Goal: Navigation & Orientation: Find specific page/section

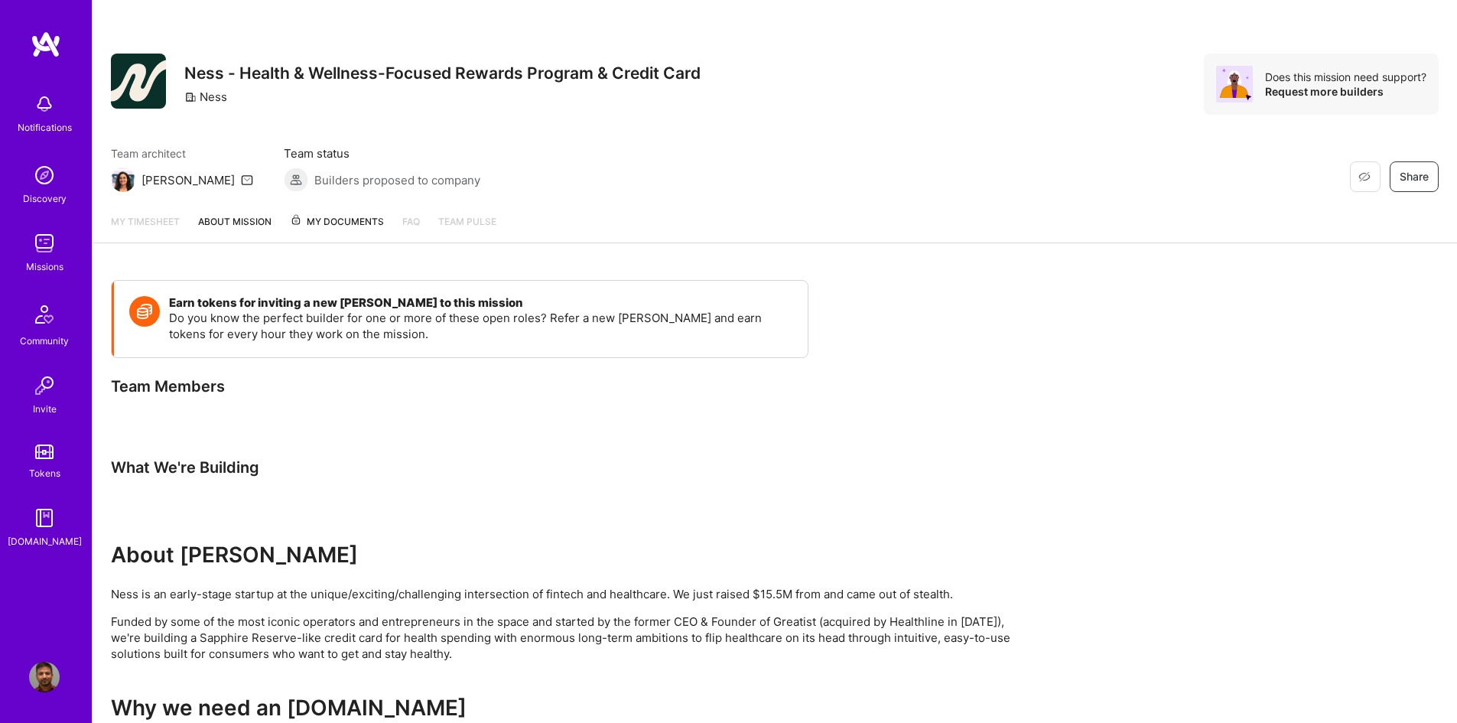
click at [47, 176] on img at bounding box center [44, 175] width 31 height 31
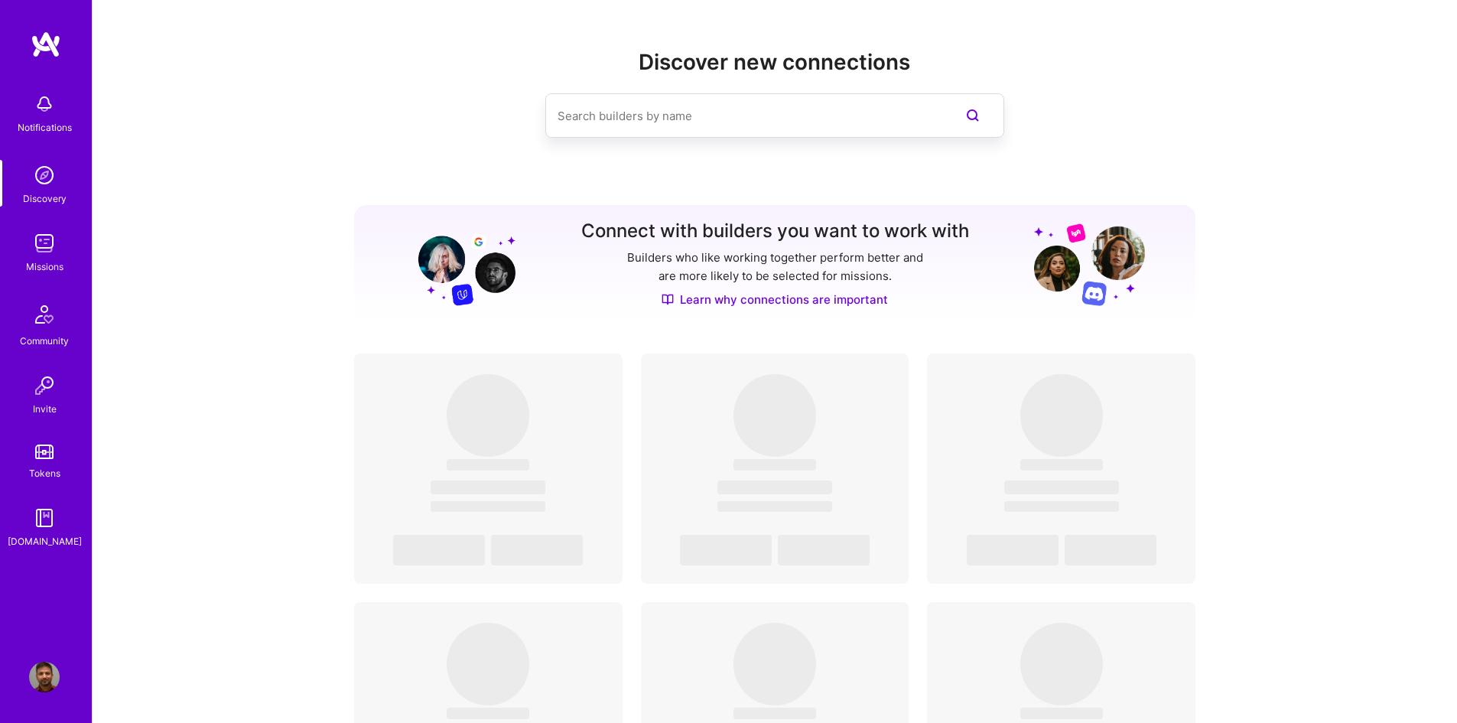
click at [54, 245] on img at bounding box center [44, 243] width 31 height 31
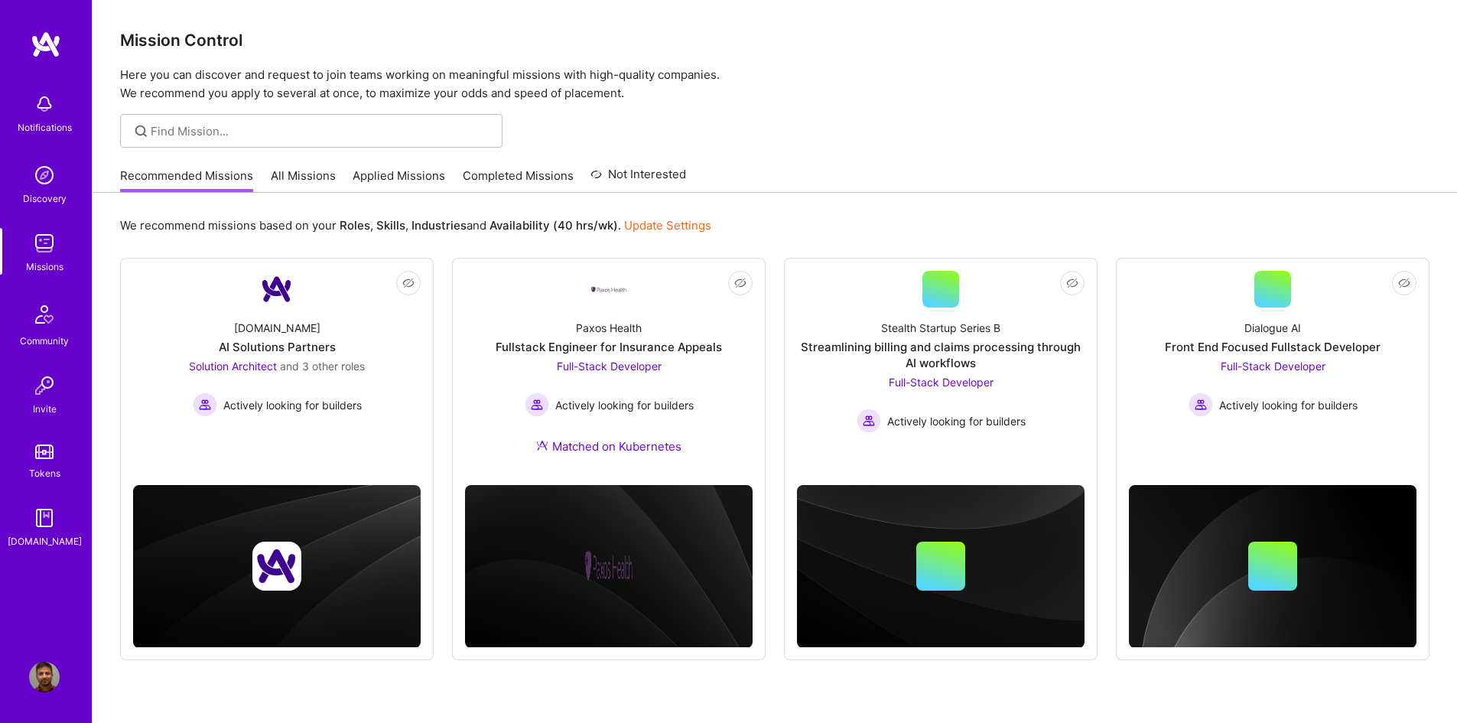
click at [320, 177] on link "All Missions" at bounding box center [303, 180] width 65 height 25
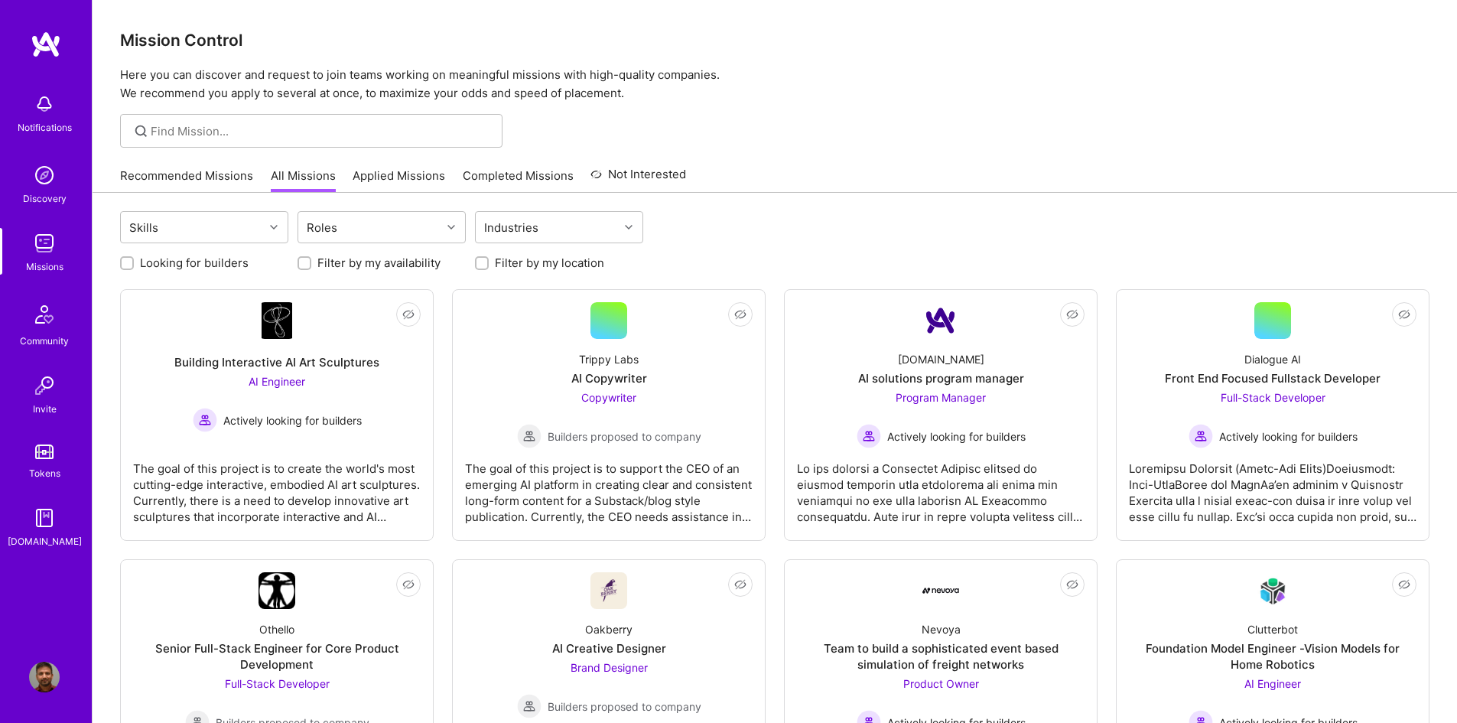
click at [394, 177] on link "Applied Missions" at bounding box center [399, 180] width 93 height 25
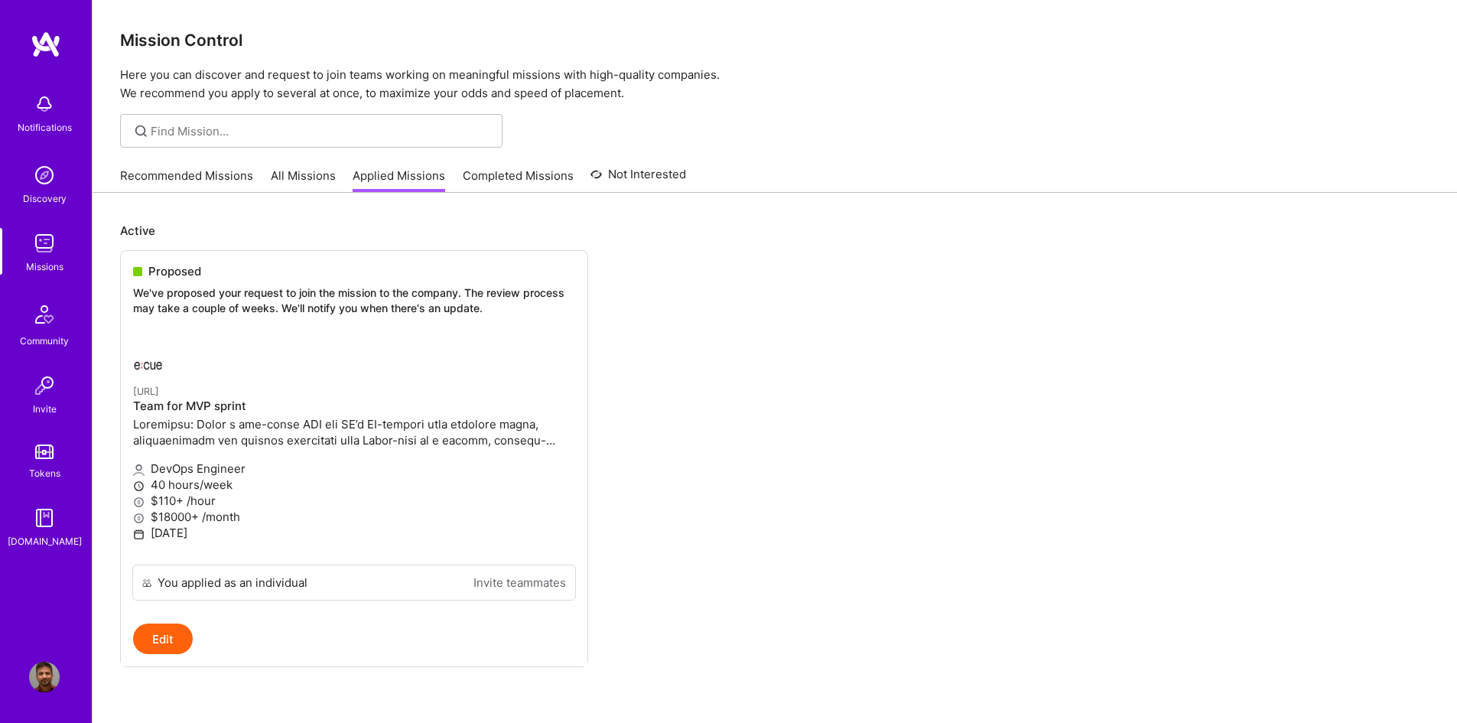
click at [517, 176] on link "Completed Missions" at bounding box center [518, 180] width 111 height 25
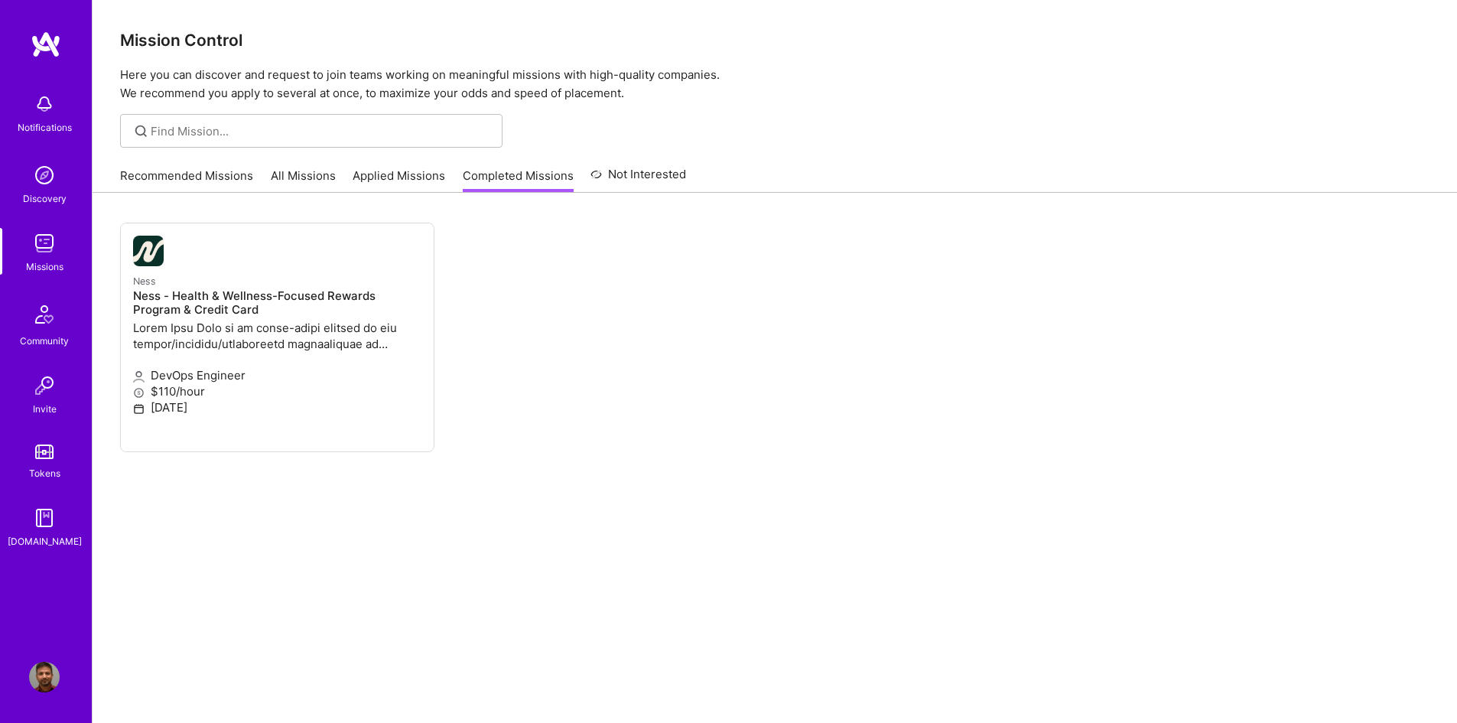
click at [301, 171] on link "All Missions" at bounding box center [303, 180] width 65 height 25
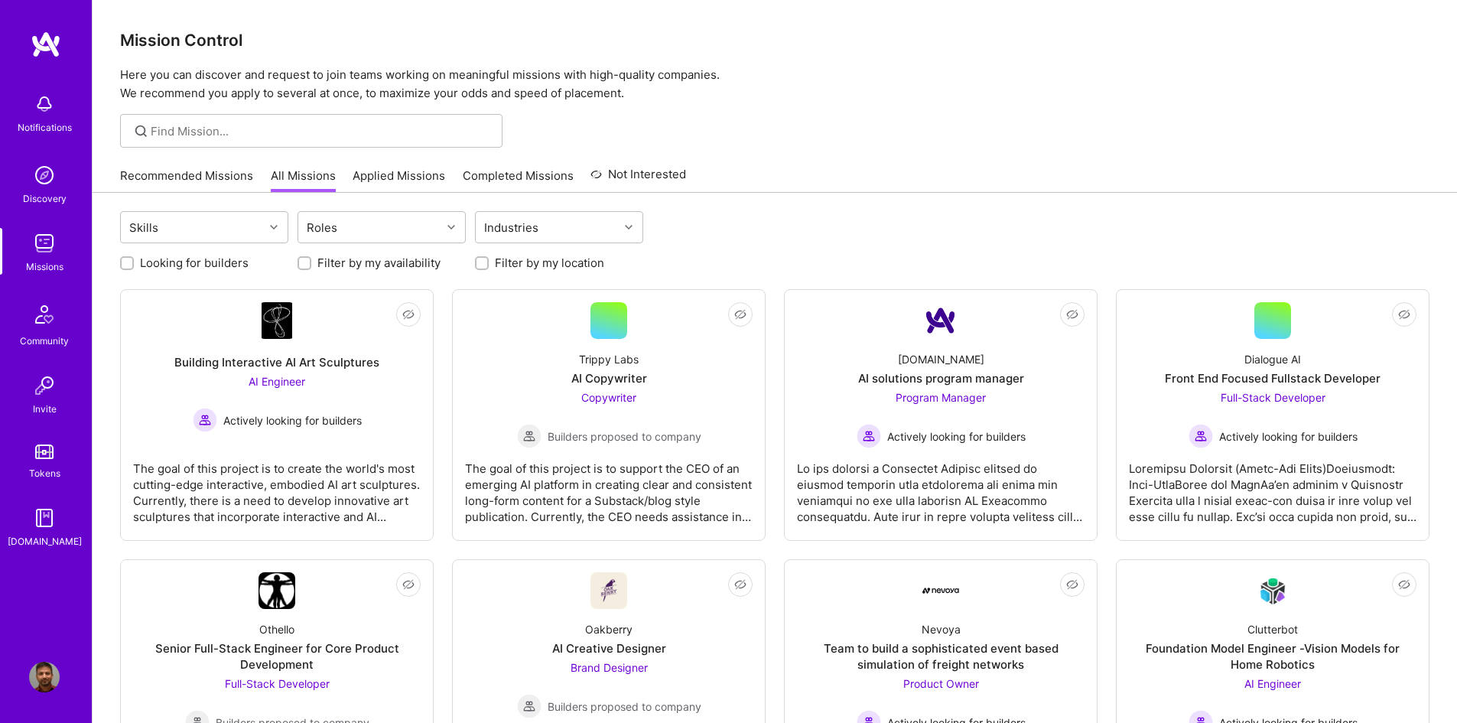
click at [387, 177] on link "Applied Missions" at bounding box center [399, 180] width 93 height 25
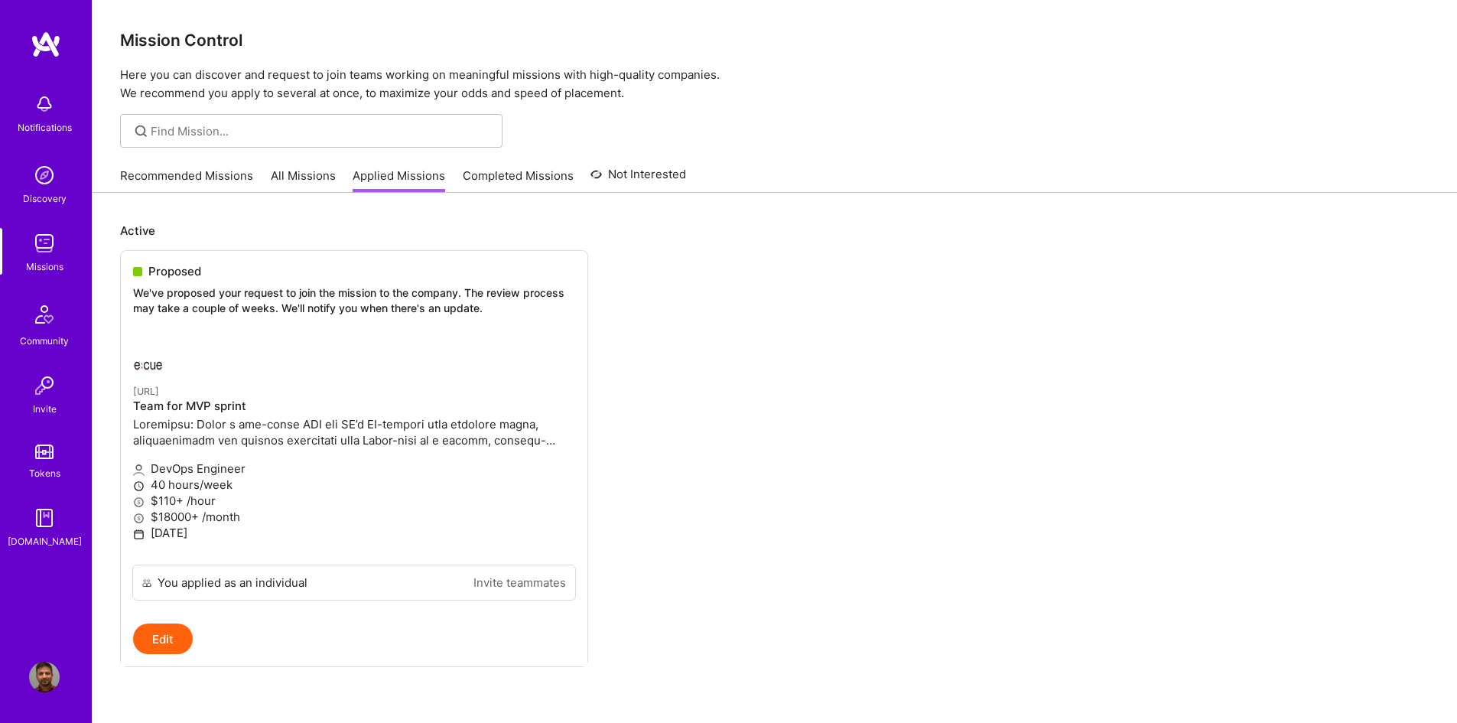
click at [40, 249] on img at bounding box center [44, 243] width 31 height 31
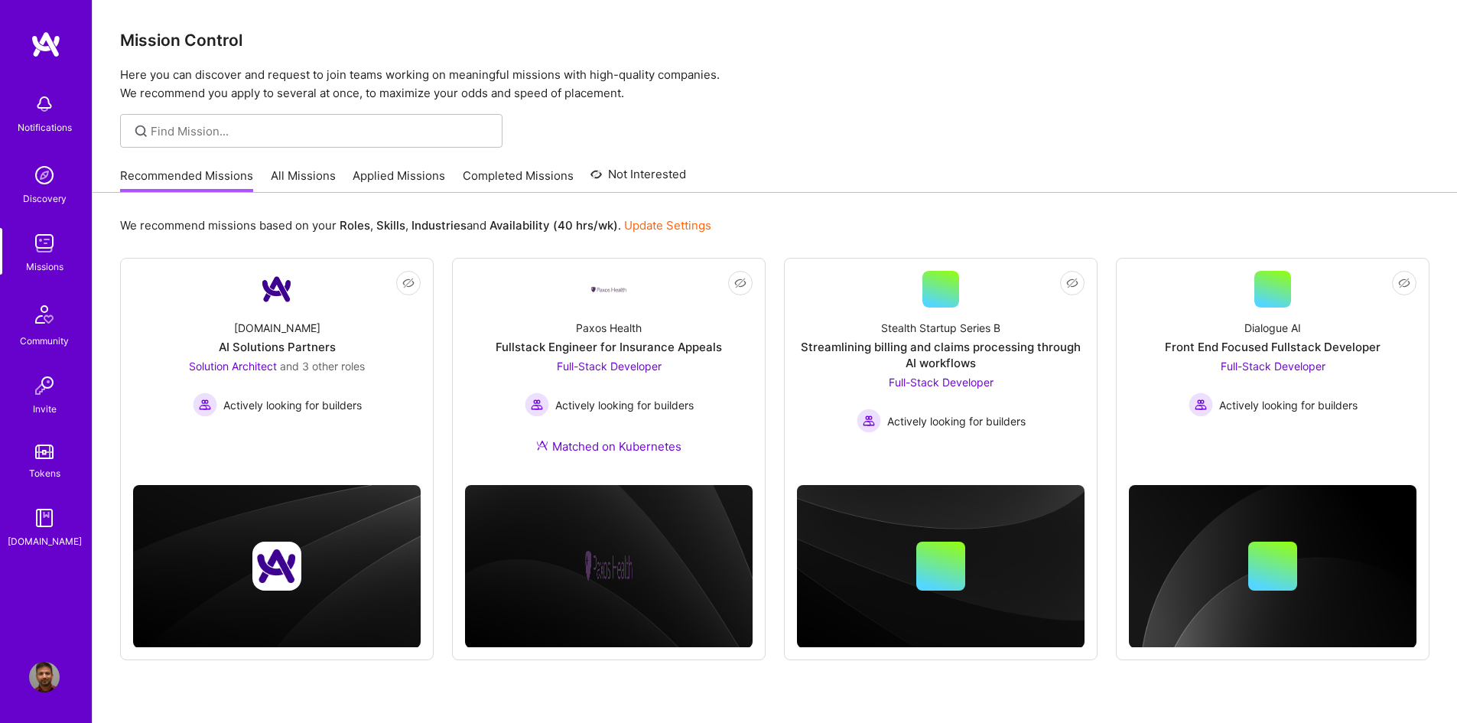
click at [301, 180] on link "All Missions" at bounding box center [303, 180] width 65 height 25
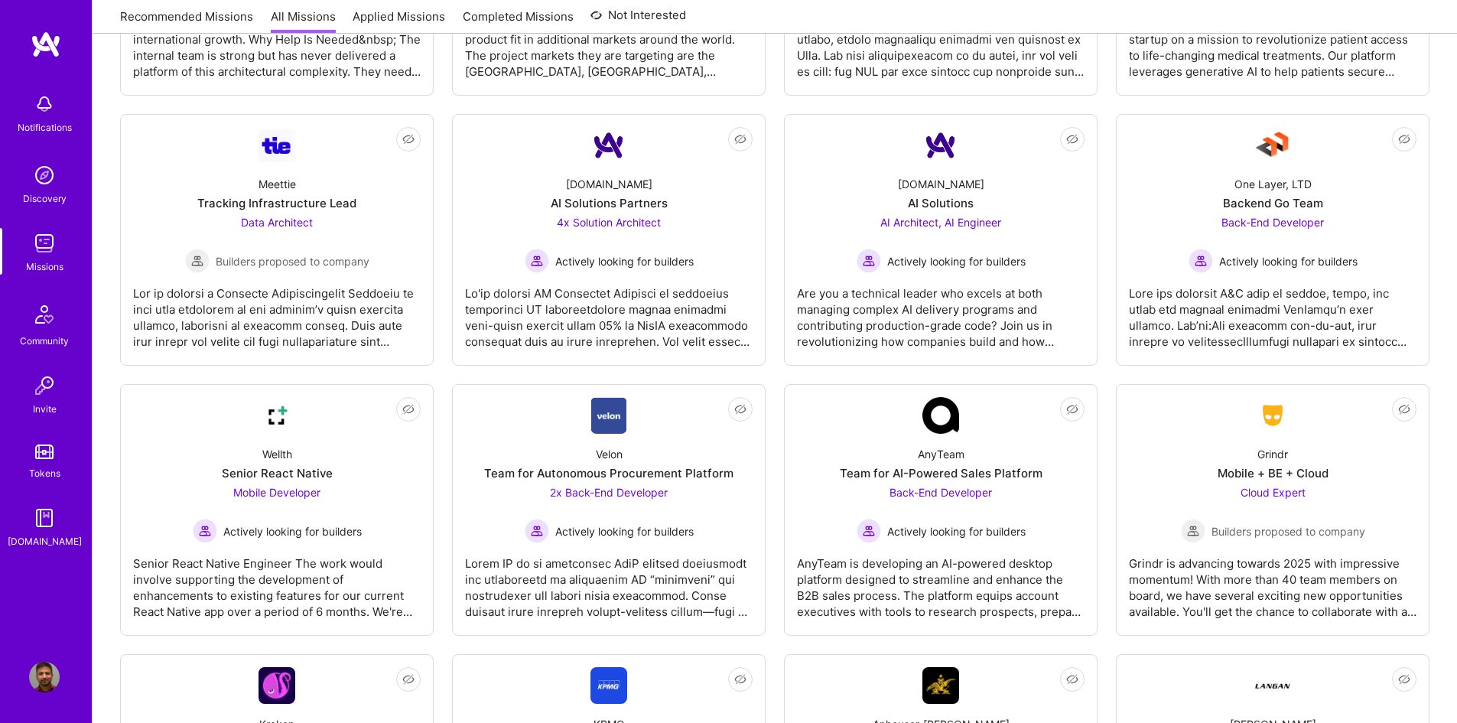
scroll to position [2831, 0]
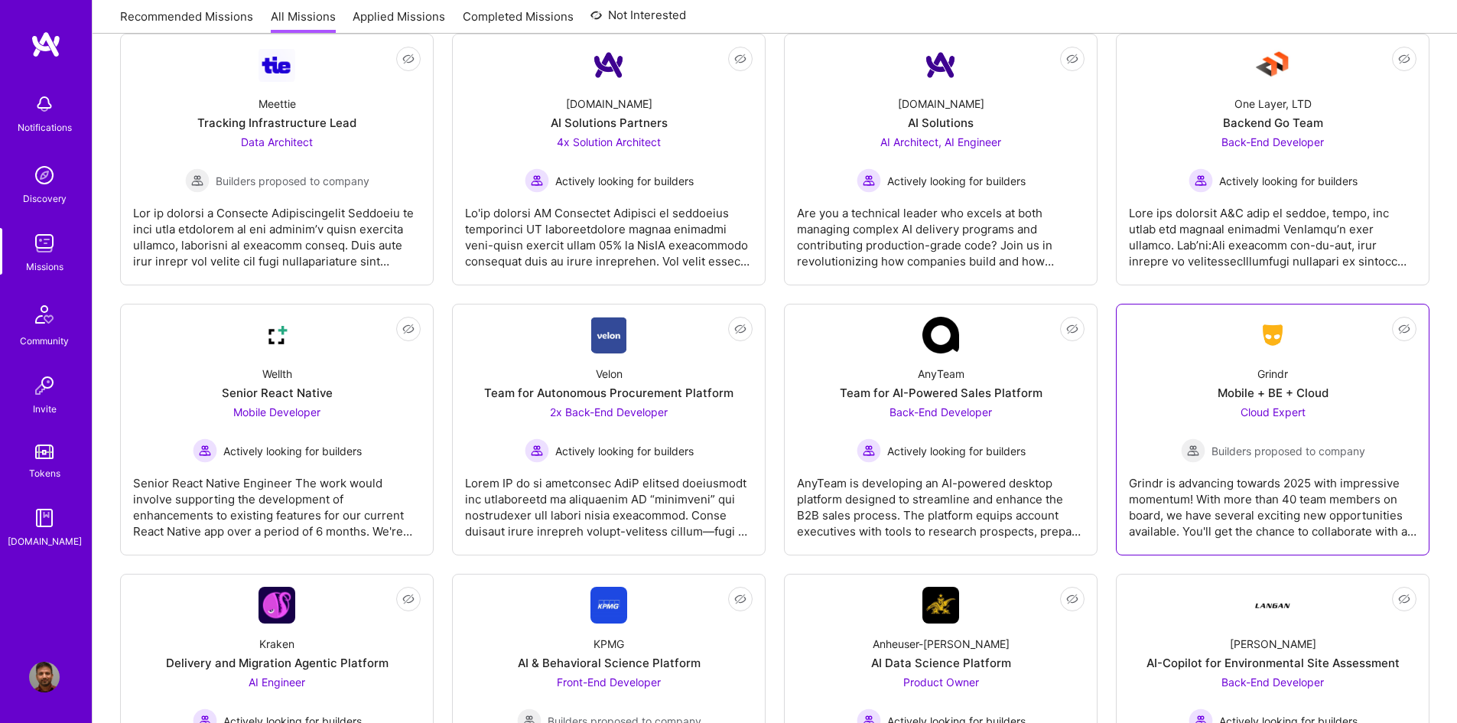
click at [1288, 407] on span "Cloud Expert" at bounding box center [1273, 411] width 65 height 13
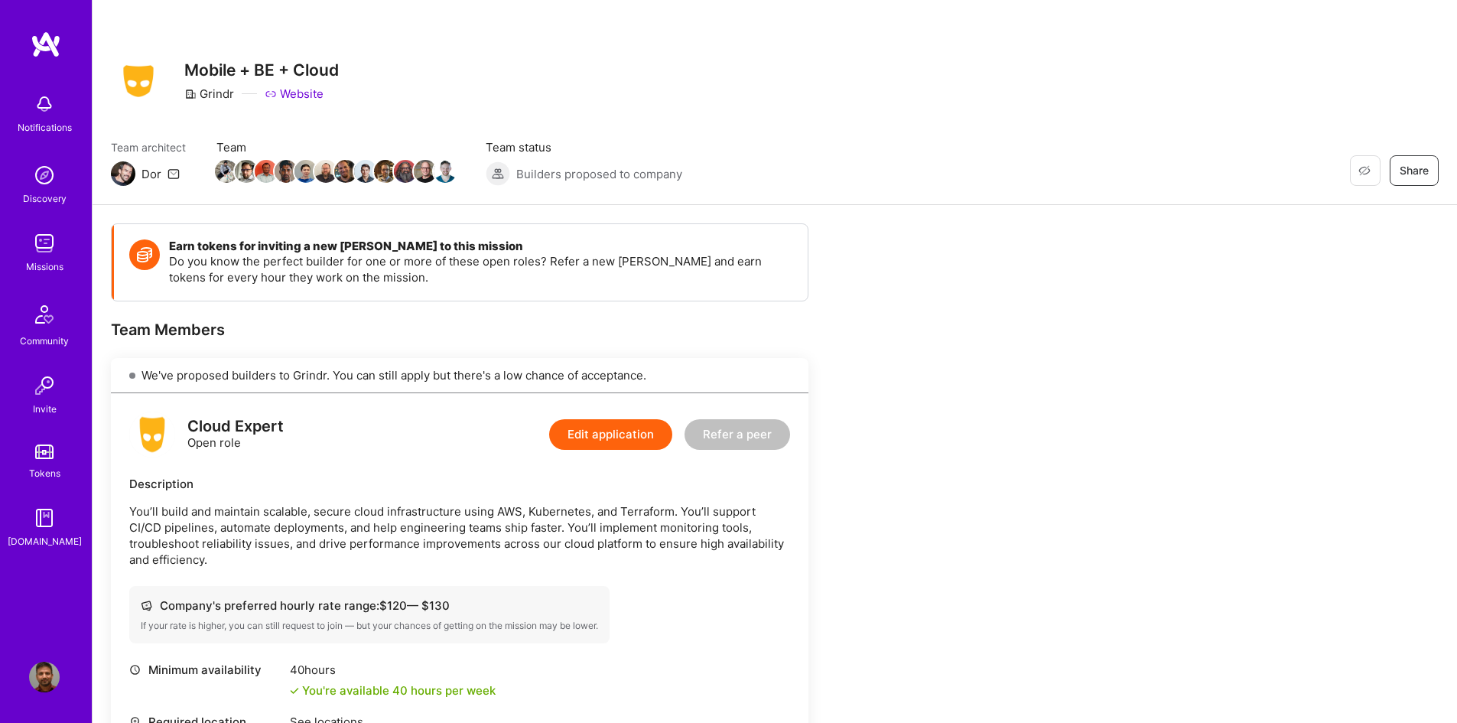
scroll to position [306, 0]
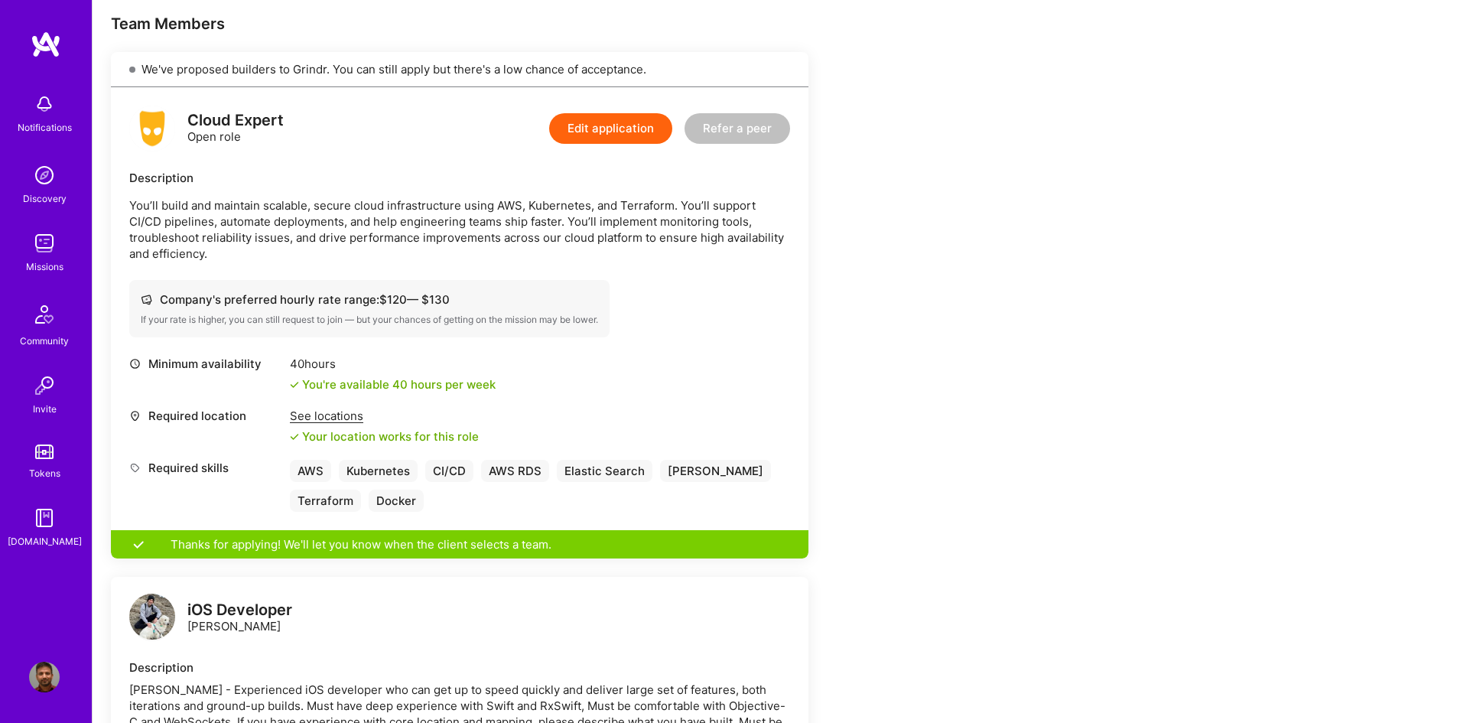
click at [737, 218] on p "You’ll build and maintain scalable, secure cloud infrastructure using AWS, Kube…" at bounding box center [459, 229] width 661 height 64
